Goal: Transaction & Acquisition: Subscribe to service/newsletter

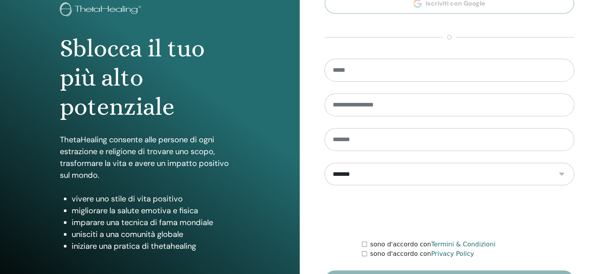
scroll to position [104, 0]
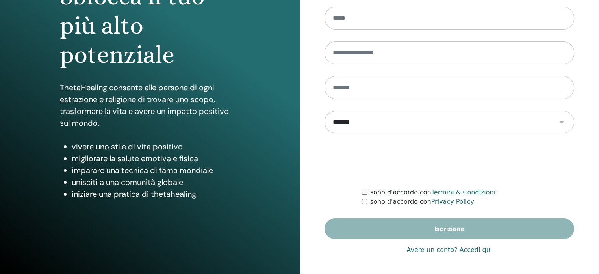
click at [426, 251] on link "Avere un conto? Accedi qui" at bounding box center [448, 249] width 85 height 9
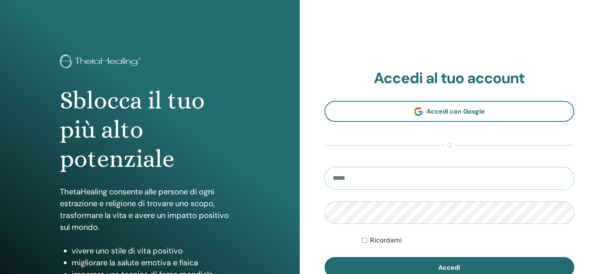
click at [353, 173] on input "email" at bounding box center [449, 177] width 250 height 23
type input "**********"
click at [324, 257] on button "Accedi" at bounding box center [449, 267] width 250 height 20
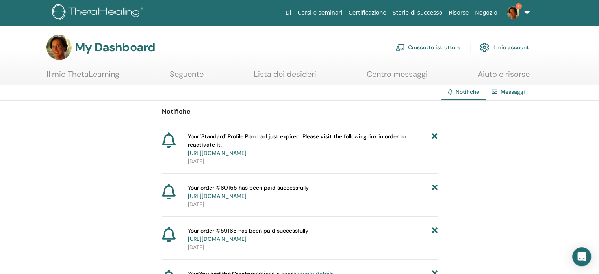
click at [279, 156] on span "Your 'Standard' Profile Plan had just expired. Please visit the following link …" at bounding box center [310, 144] width 244 height 25
click at [246, 154] on link "https://member.thetahealing.com/member/account/subscriptions/plan" at bounding box center [217, 152] width 59 height 7
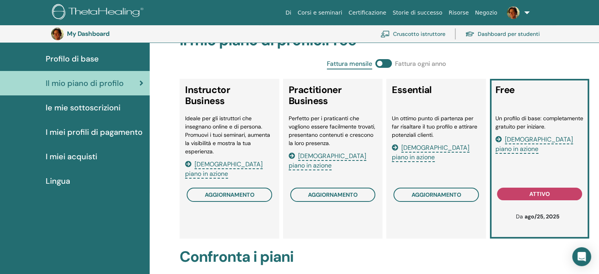
scroll to position [57, 0]
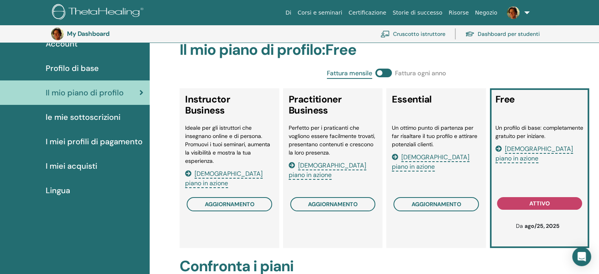
click at [392, 101] on h3 "Essential" at bounding box center [392, 106] width 0 height 25
click at [392, 103] on h3 "Essential" at bounding box center [392, 106] width 0 height 25
click at [439, 125] on li "Un ottimo punto di partenza per far risaltare il tuo profilo e attirare potenzi…" at bounding box center [436, 136] width 89 height 25
click at [432, 201] on span "aggiornamento" at bounding box center [436, 204] width 50 height 6
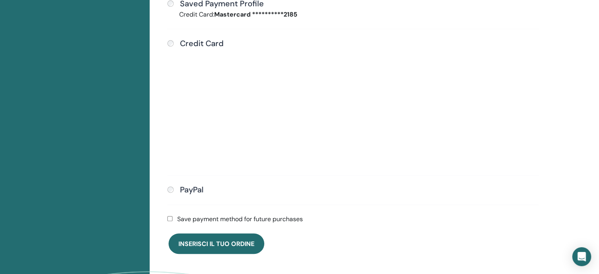
scroll to position [293, 0]
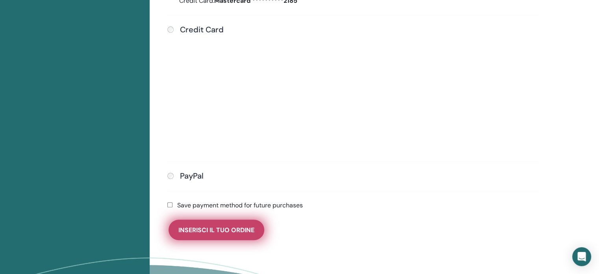
click at [197, 229] on span "Inserisci il tuo ordine" at bounding box center [216, 230] width 76 height 8
